Goal: Find specific page/section: Find specific page/section

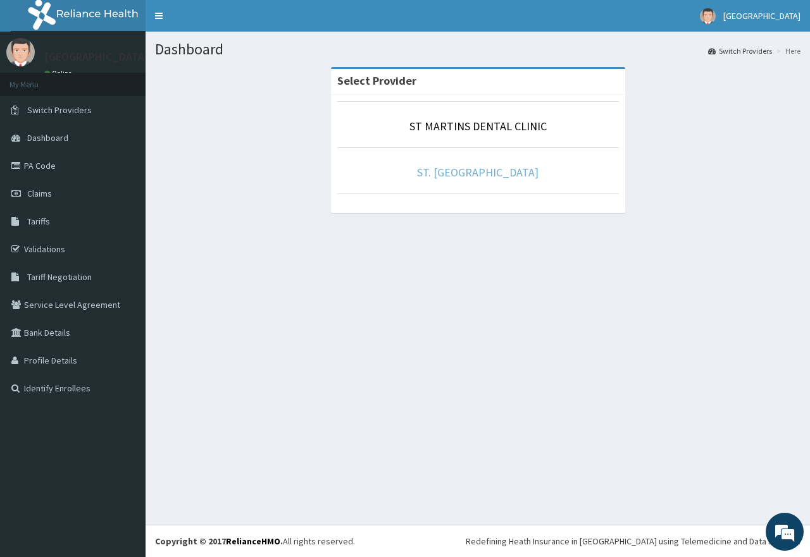
click at [479, 170] on link "ST. [GEOGRAPHIC_DATA]" at bounding box center [477, 172] width 121 height 15
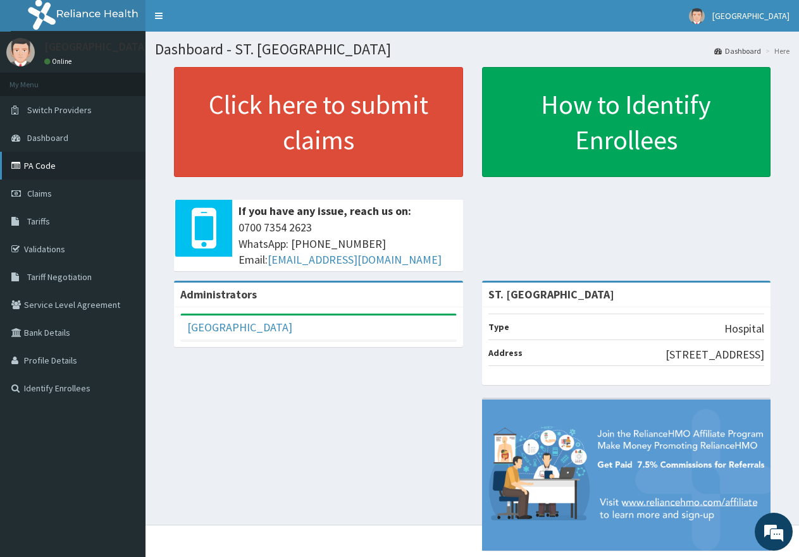
click at [54, 167] on link "PA Code" at bounding box center [73, 166] width 146 height 28
